Goal: Transaction & Acquisition: Obtain resource

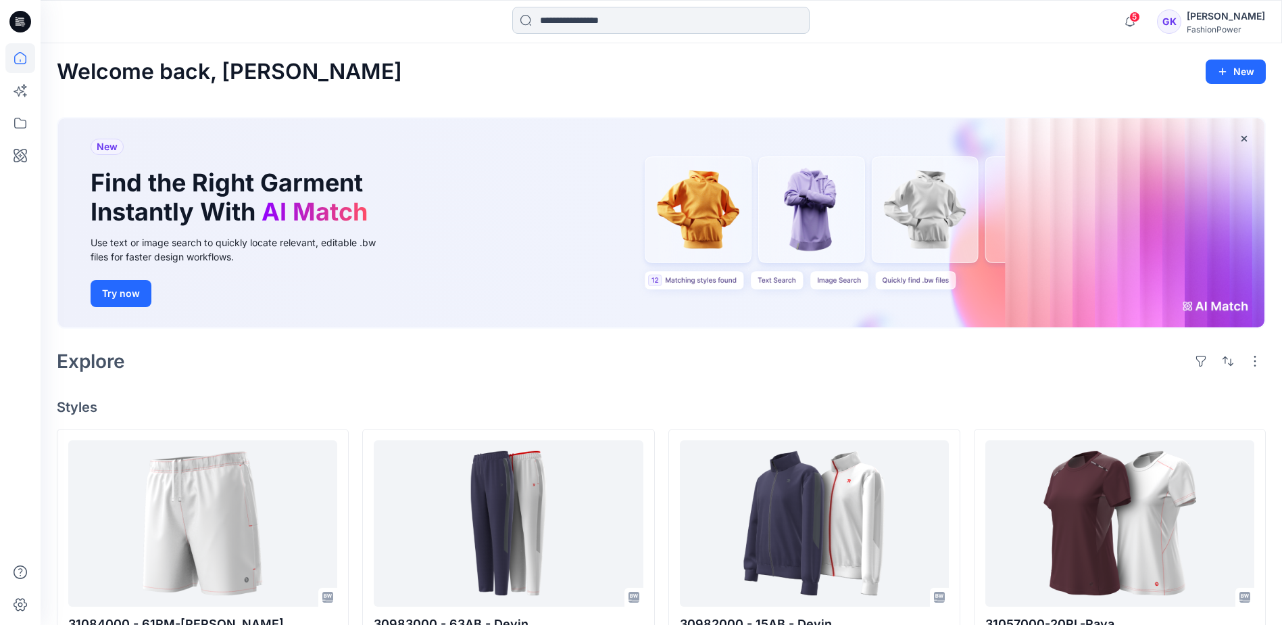
click at [574, 14] on input at bounding box center [660, 20] width 297 height 27
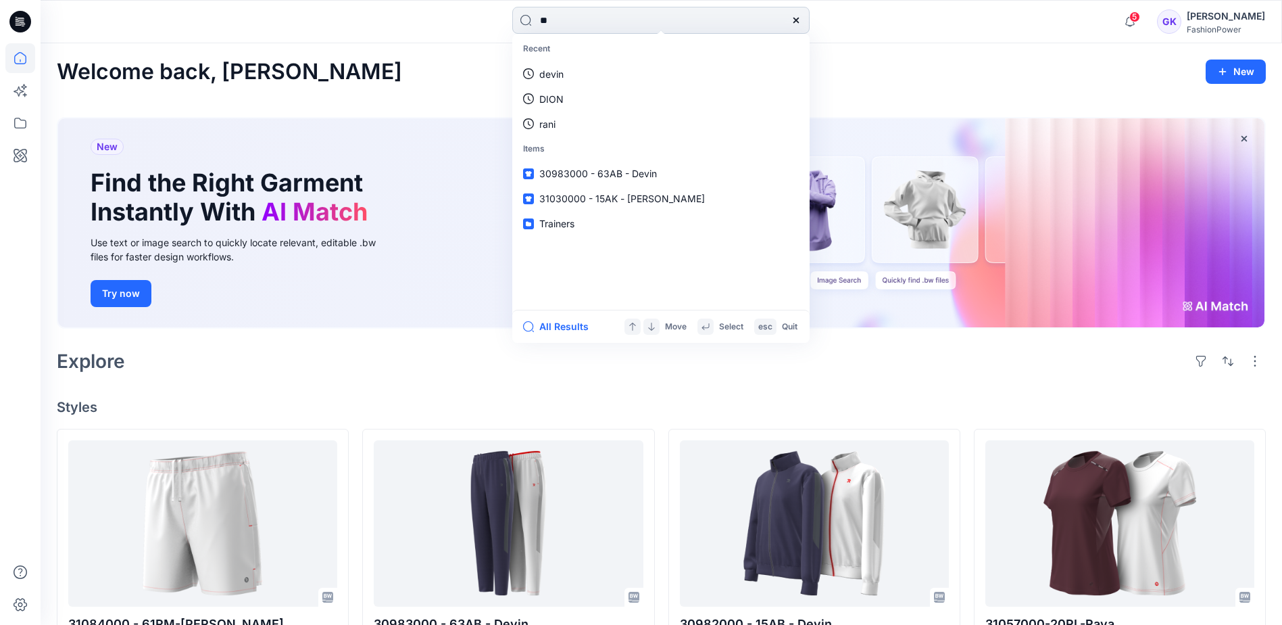
type input "***"
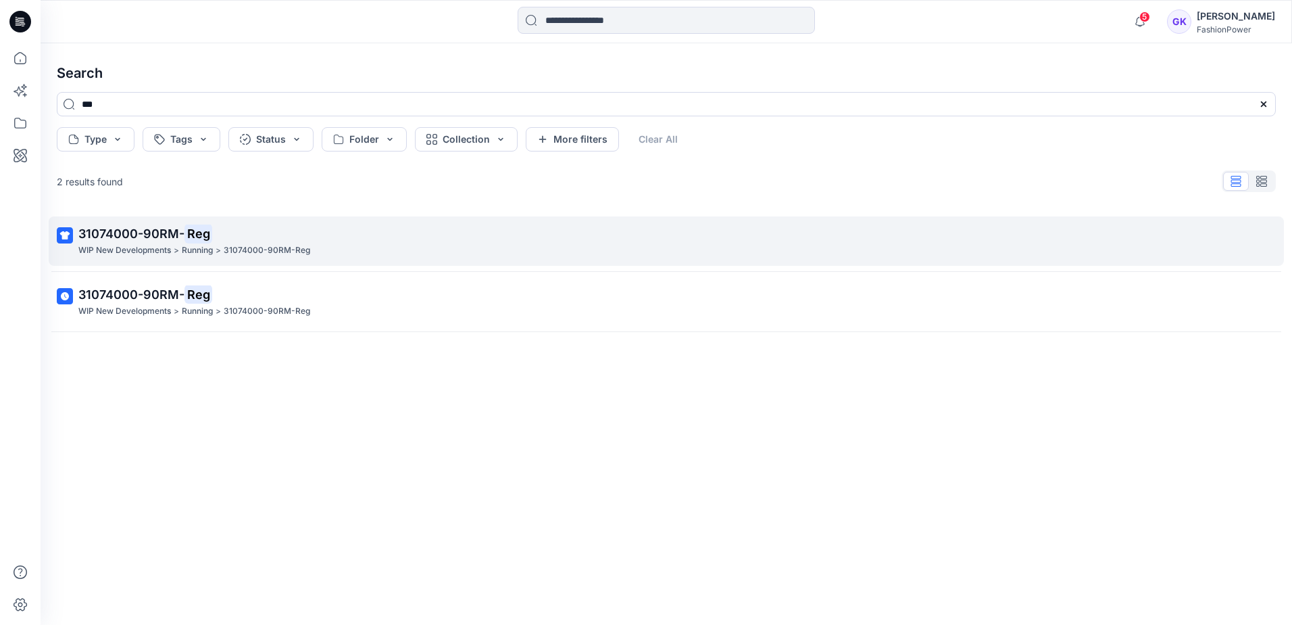
click at [135, 239] on span "31074000-90RM-" at bounding box center [131, 233] width 106 height 14
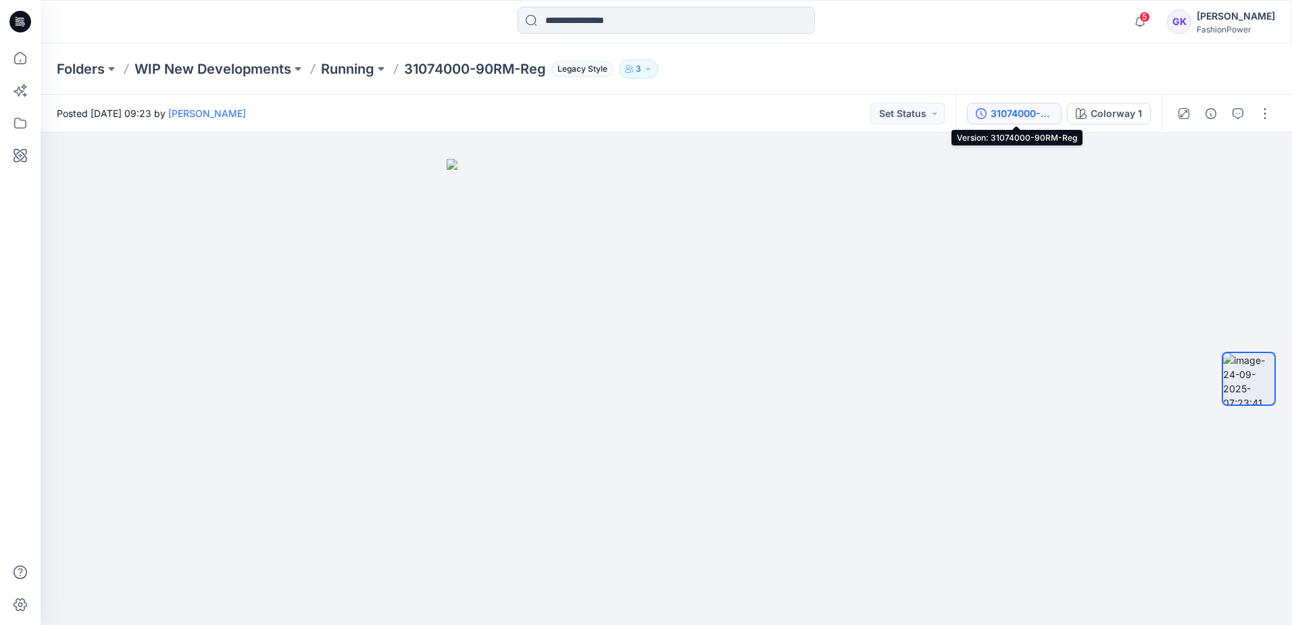
click at [1021, 110] on div "31074000-90RM-Reg" at bounding box center [1022, 113] width 62 height 15
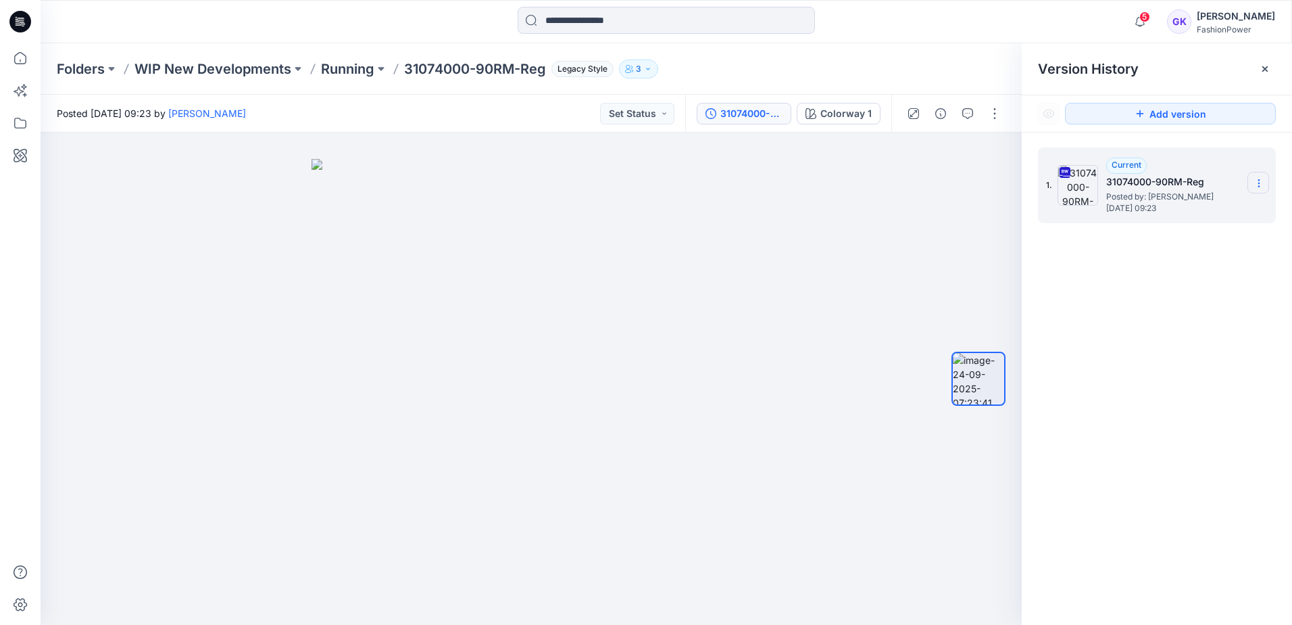
click at [1251, 178] on section at bounding box center [1259, 183] width 22 height 22
click at [1207, 210] on span "Download Source BW File" at bounding box center [1191, 209] width 114 height 16
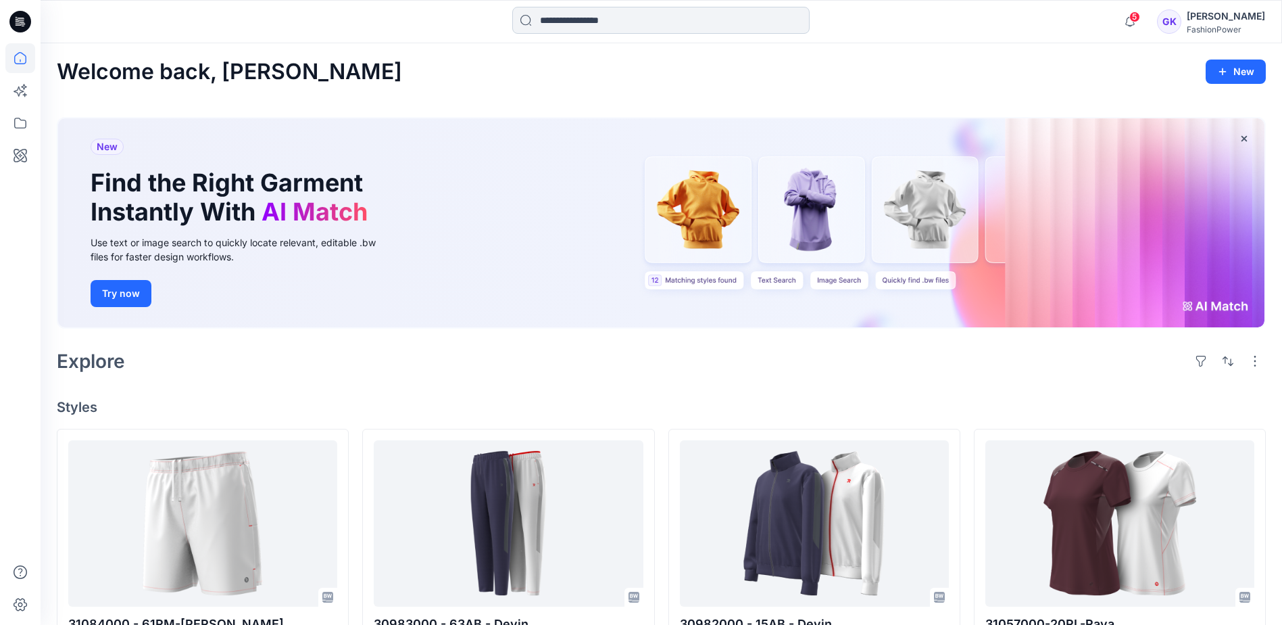
click at [651, 12] on input at bounding box center [660, 20] width 297 height 27
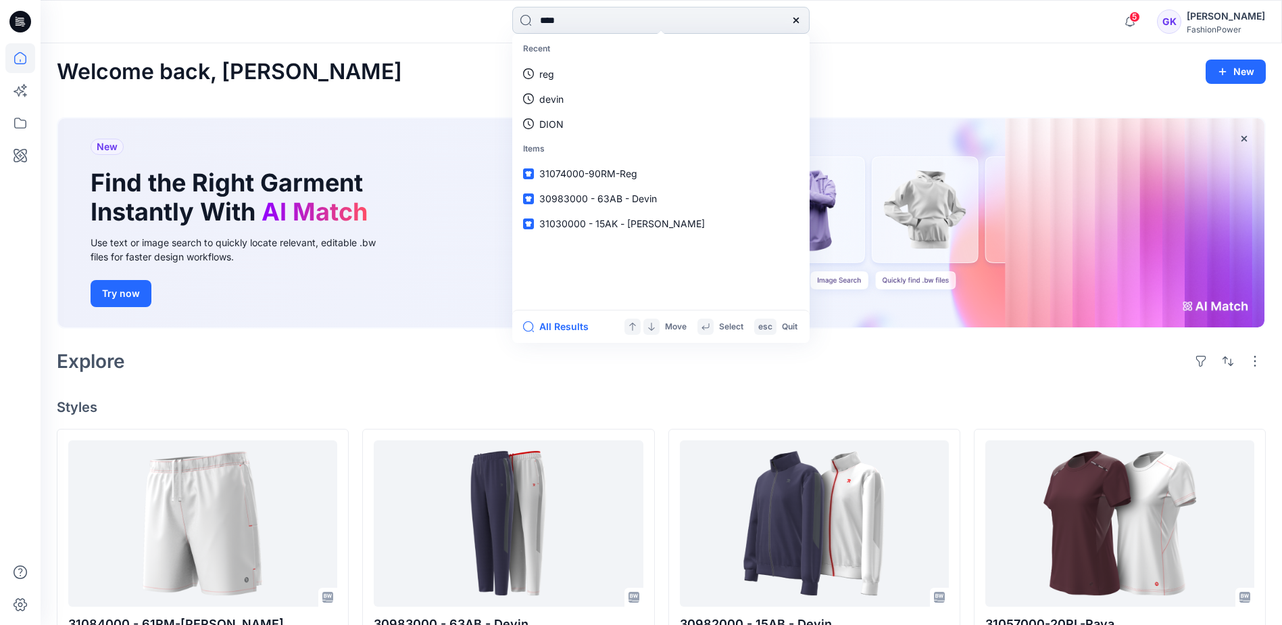
type input "*****"
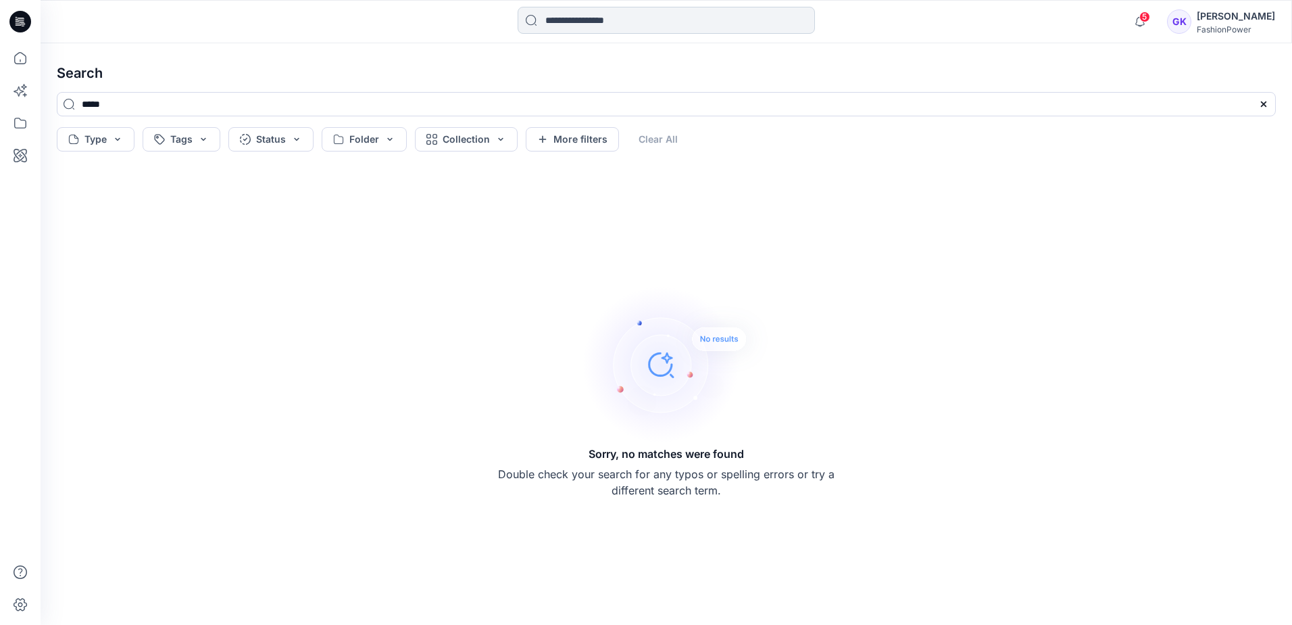
click at [586, 23] on input at bounding box center [666, 20] width 297 height 27
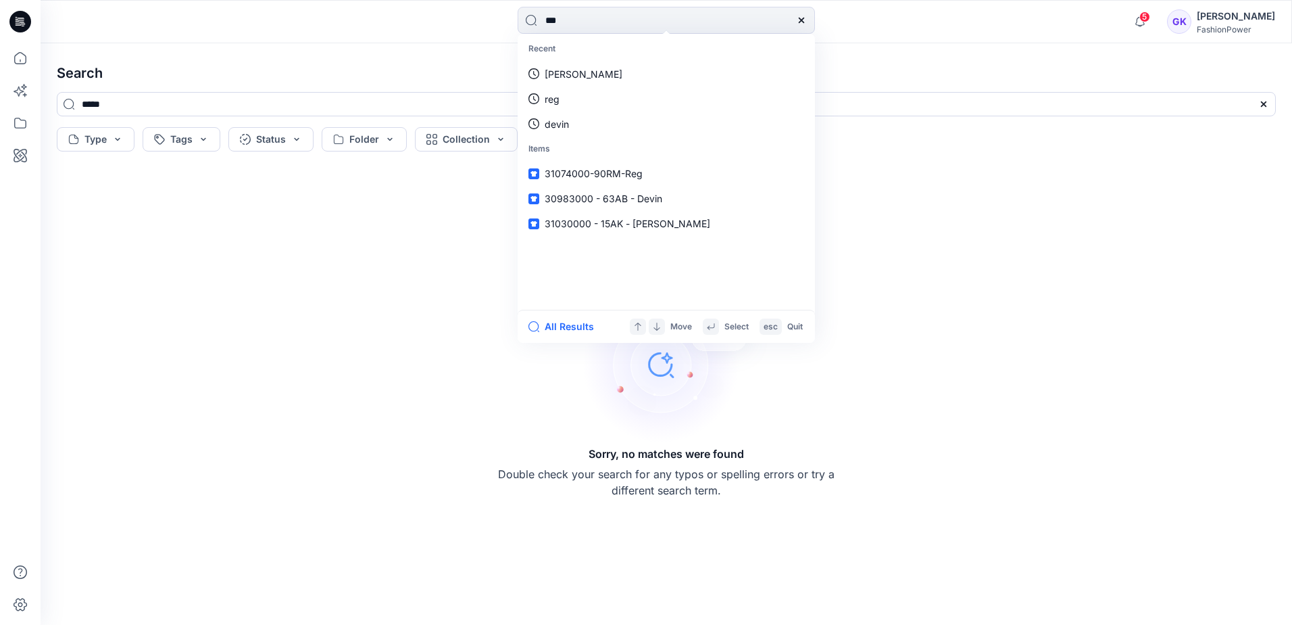
type input "****"
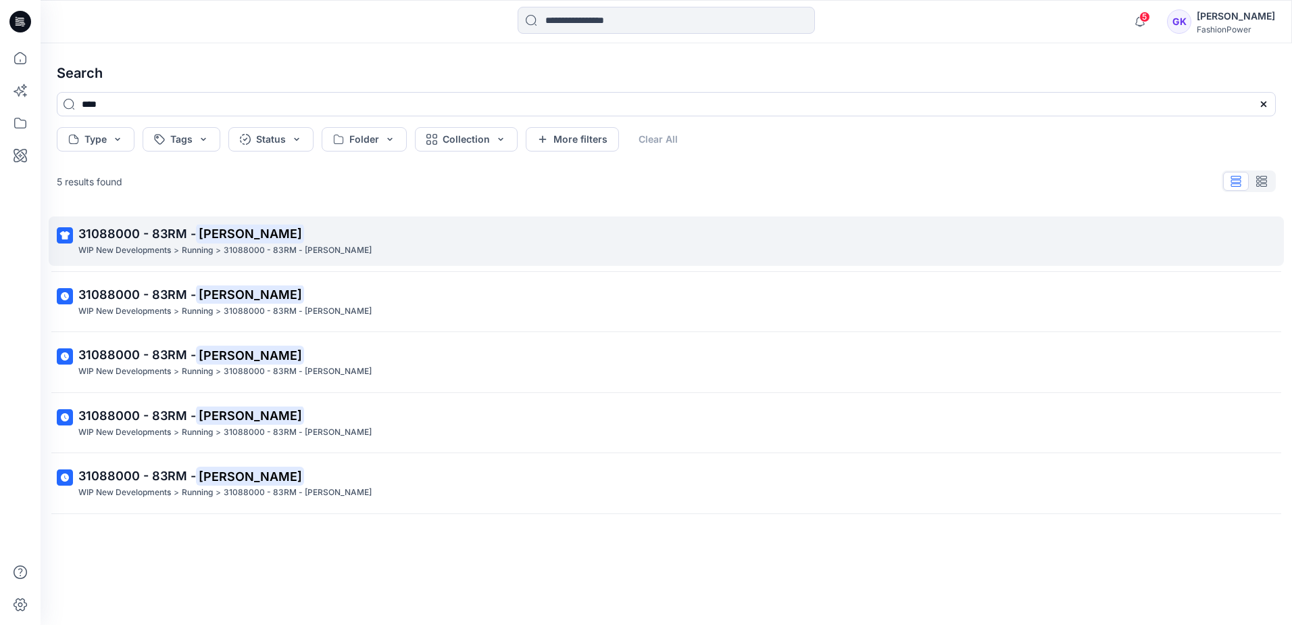
click at [130, 226] on span "31088000 - 83RM -" at bounding box center [137, 233] width 118 height 14
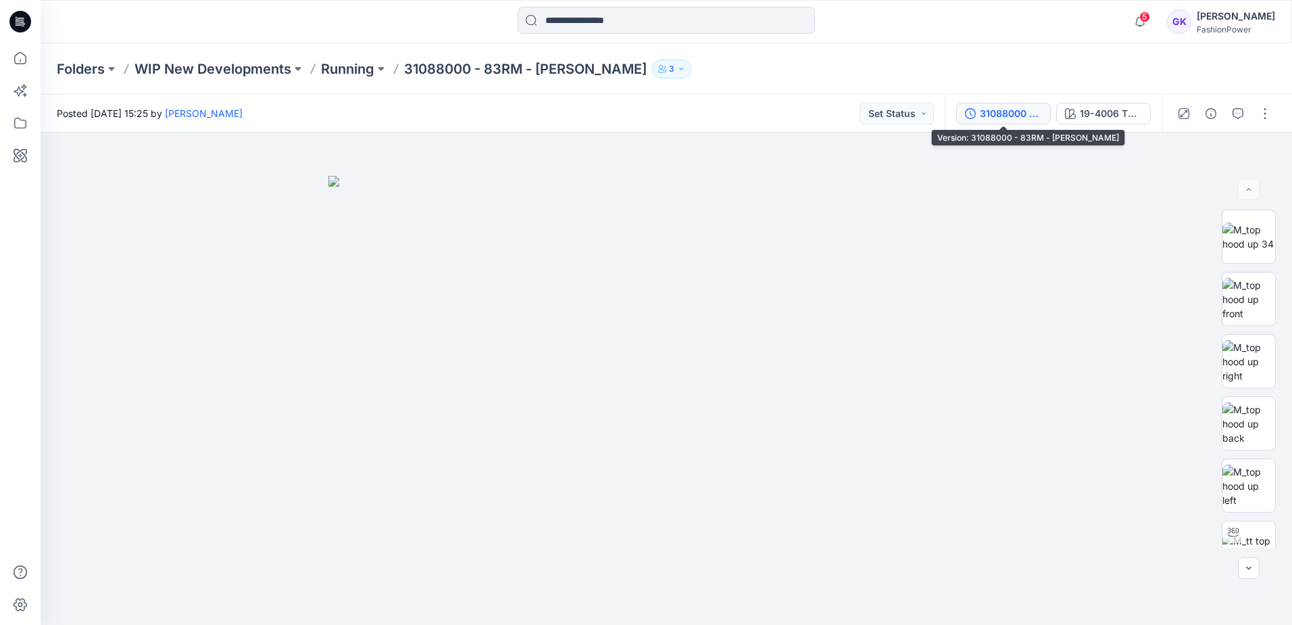
click at [1007, 113] on div "31088000 - 83RM - [PERSON_NAME]" at bounding box center [1011, 113] width 62 height 15
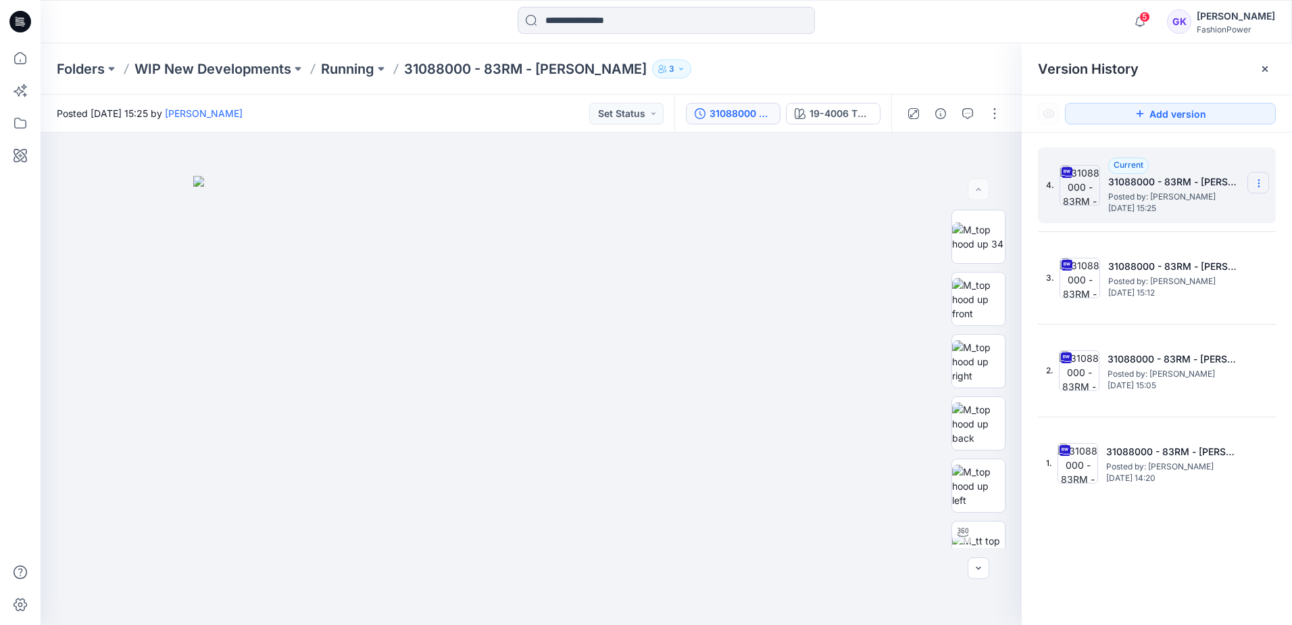
click at [1255, 180] on icon at bounding box center [1259, 183] width 11 height 11
click at [1190, 206] on span "Download Source BW File" at bounding box center [1191, 209] width 114 height 16
click at [1256, 182] on icon at bounding box center [1259, 183] width 11 height 11
click at [1190, 209] on span "Download Source BW File" at bounding box center [1191, 209] width 114 height 16
